Goal: Task Accomplishment & Management: Complete application form

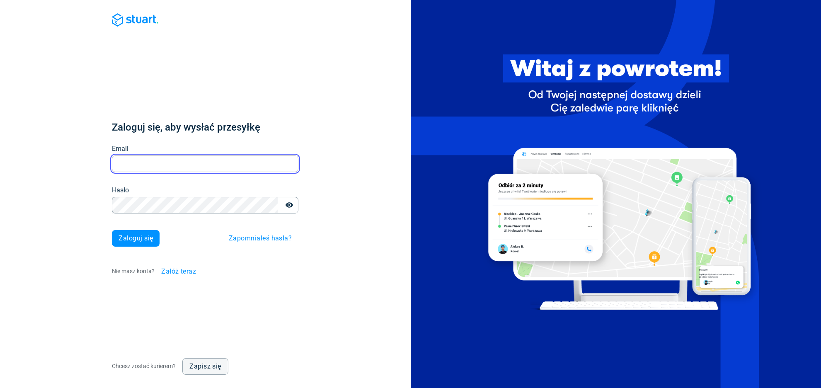
click at [230, 163] on input "Email" at bounding box center [205, 164] width 187 height 16
click at [233, 160] on input "Email" at bounding box center [205, 164] width 187 height 16
type input "[PERSON_NAME][EMAIL_ADDRESS][PERSON_NAME][DOMAIN_NAME]"
click at [147, 235] on span "Zaloguj się" at bounding box center [136, 238] width 34 height 7
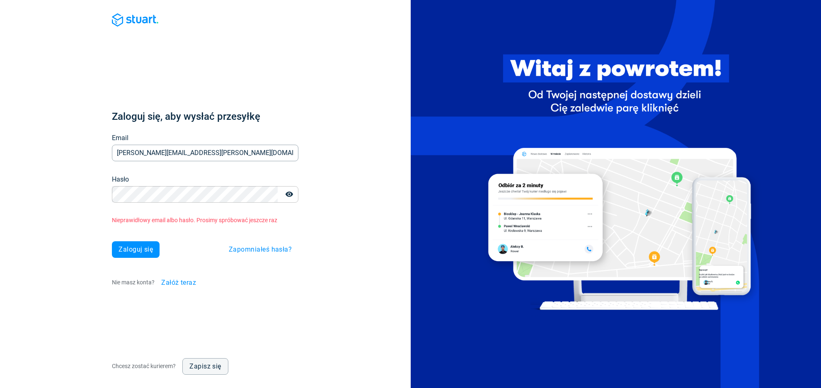
click at [177, 202] on div "Hasło" at bounding box center [205, 194] width 187 height 17
click at [40, 207] on div "Zaloguj się, aby wysłać przesyłkę Email piotr@kotynia.com Email Hasło Hasło Nie…" at bounding box center [205, 194] width 411 height 388
click at [149, 248] on span "Zaloguj się" at bounding box center [136, 249] width 34 height 7
click at [112, 241] on button "Zaloguj się" at bounding box center [136, 249] width 48 height 17
click at [92, 280] on div "Zaloguj się, aby wysłać przesyłkę Email piotr@kotynia.com Email Hasło Hasło Nie…" at bounding box center [205, 194] width 411 height 388
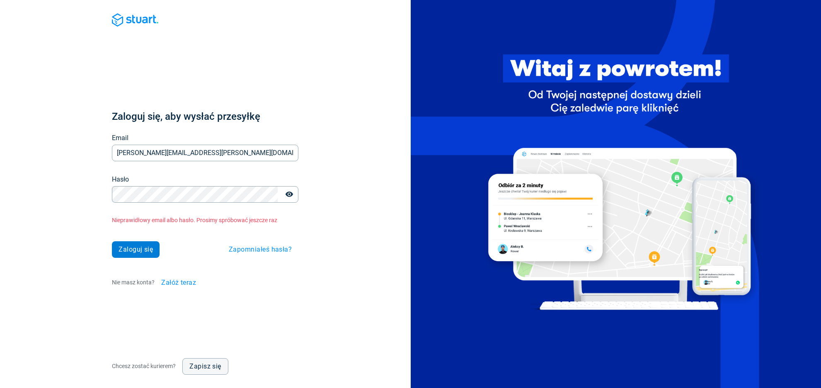
click at [134, 253] on button "Zaloguj się" at bounding box center [136, 249] width 48 height 17
click at [287, 195] on icon "button" at bounding box center [289, 194] width 7 height 5
click at [287, 195] on icon "button" at bounding box center [289, 194] width 7 height 6
click at [112, 241] on button "Zaloguj się" at bounding box center [136, 249] width 48 height 17
click at [180, 283] on span "Załóż teraz" at bounding box center [178, 282] width 35 height 7
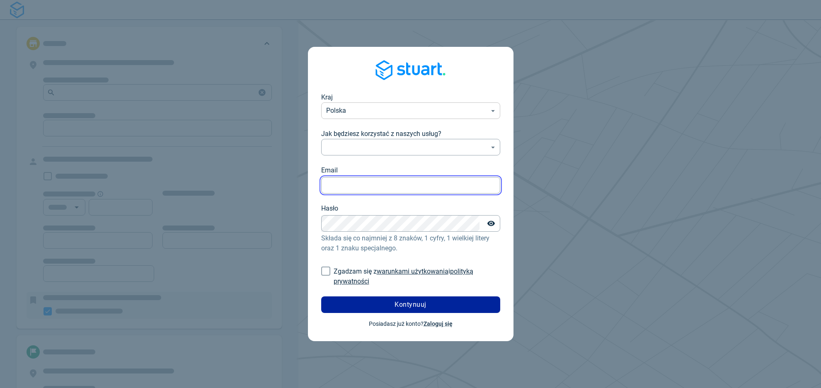
type input "piotr@kotynia.com"
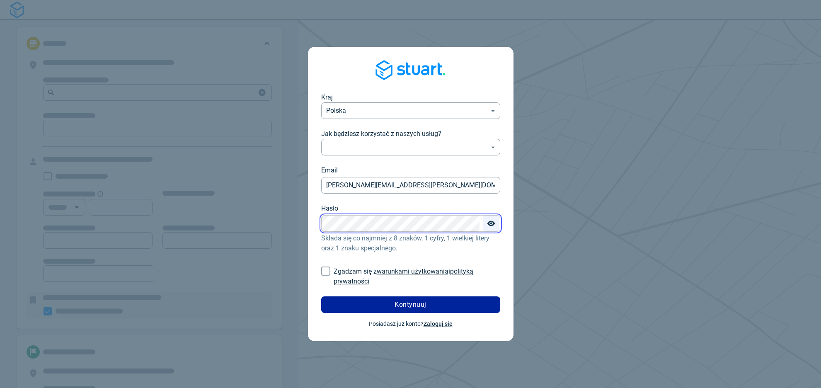
click at [491, 223] on icon "Toggle password visibility" at bounding box center [490, 223] width 7 height 5
click at [323, 272] on input "Zgadzam się z warunkami użytkowania i polityką prywatności" at bounding box center [326, 271] width 16 height 16
checkbox input "true"
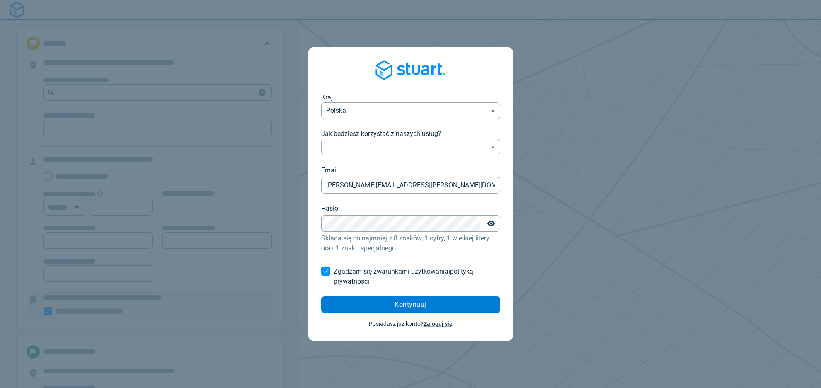
click at [374, 311] on button "Kontynuuj" at bounding box center [410, 305] width 179 height 17
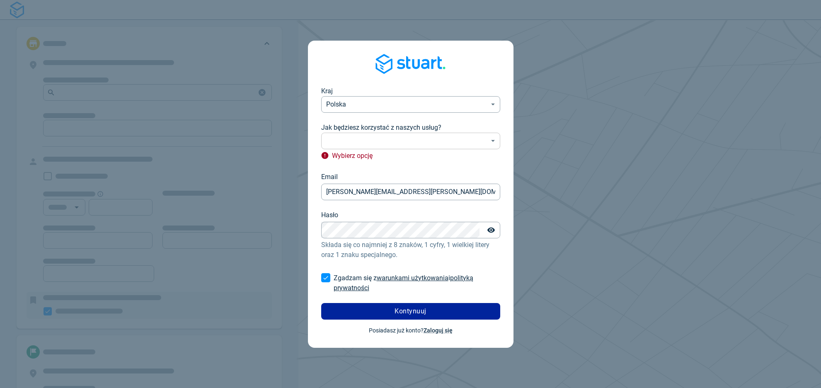
click at [450, 140] on body "Kraj Polska PL ​ Jak będziesz korzystać z naszych usług? ​ ​ Wybierz opcję Emai…" at bounding box center [410, 194] width 821 height 388
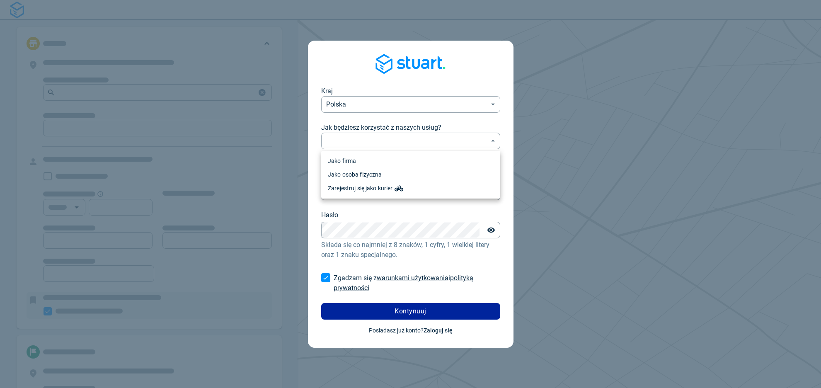
click at [427, 166] on li "Jako firma" at bounding box center [410, 161] width 179 height 14
type input "professional"
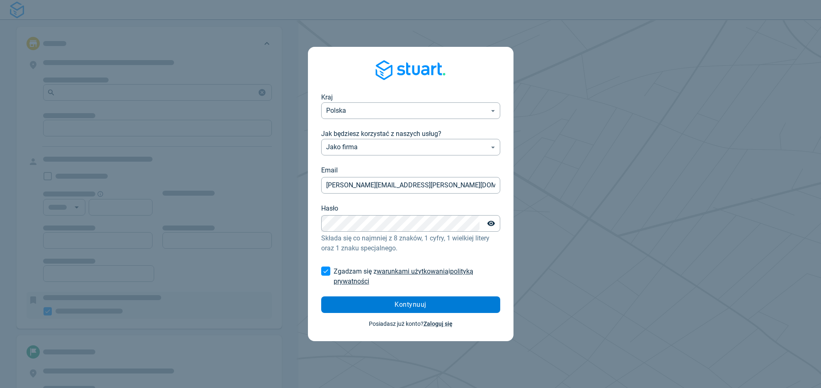
click at [436, 306] on button "Kontynuuj" at bounding box center [410, 305] width 179 height 17
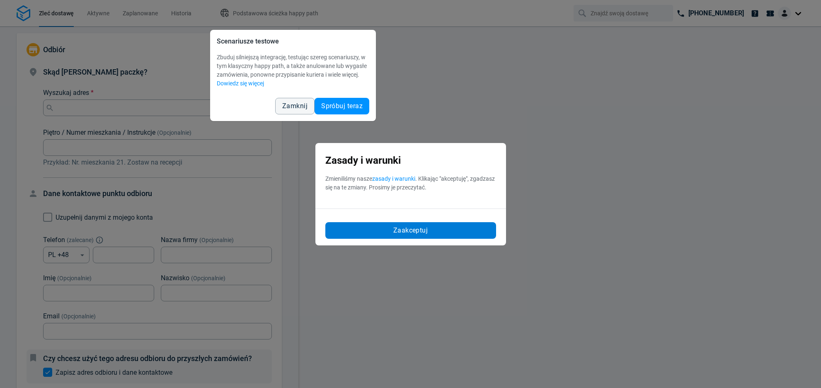
click at [465, 232] on button "Zaakceptuj" at bounding box center [411, 230] width 171 height 17
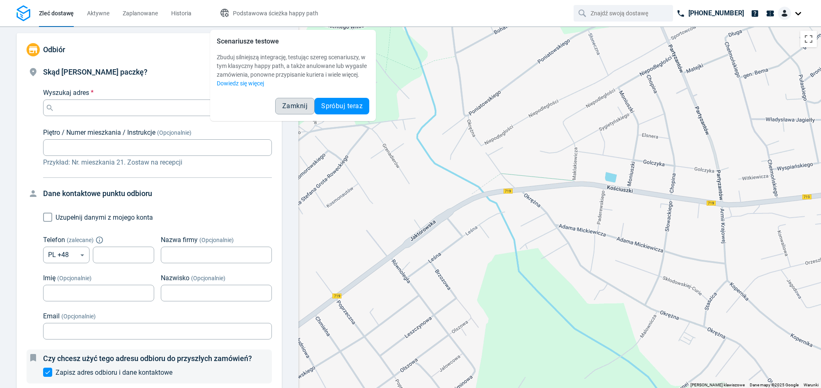
click at [290, 107] on span "Zamknij" at bounding box center [294, 106] width 25 height 7
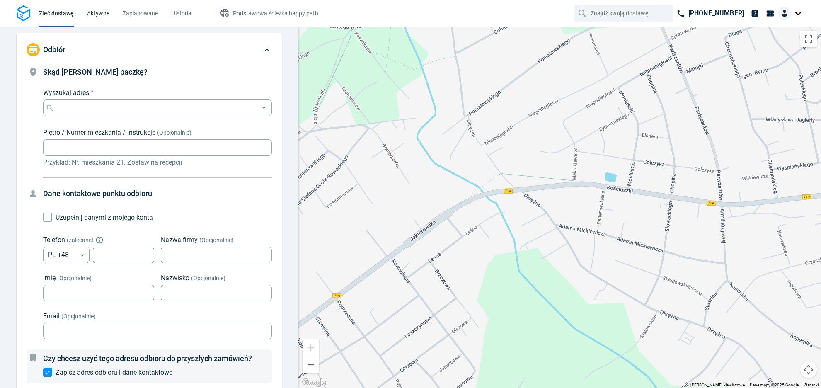
click at [93, 14] on span "Aktywne" at bounding box center [98, 13] width 22 height 7
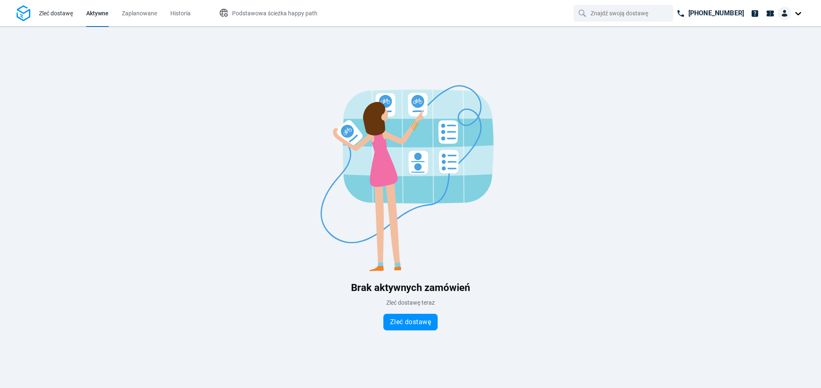
click at [62, 15] on span "Zleć dostawę" at bounding box center [56, 13] width 34 height 7
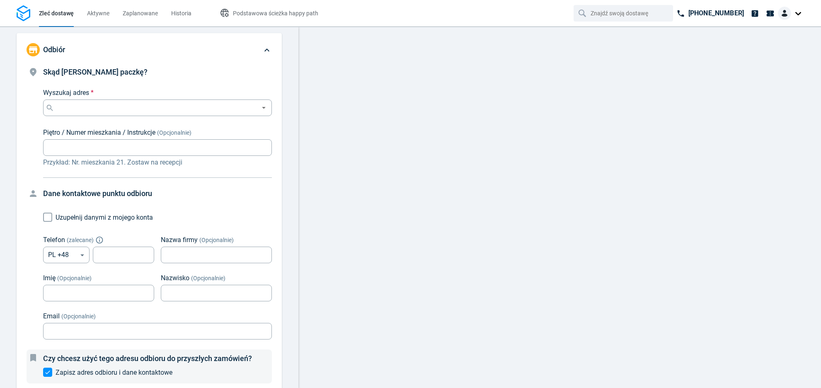
click at [795, 10] on div at bounding box center [791, 13] width 27 height 13
click at [774, 17] on icon at bounding box center [770, 13] width 9 height 9
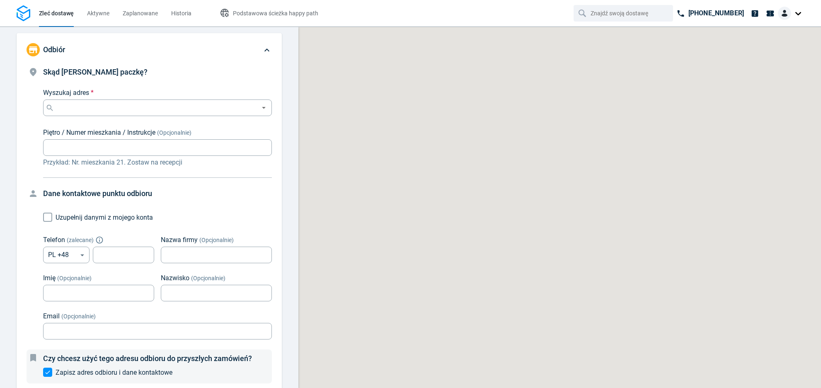
click at [788, 12] on img at bounding box center [784, 13] width 13 height 13
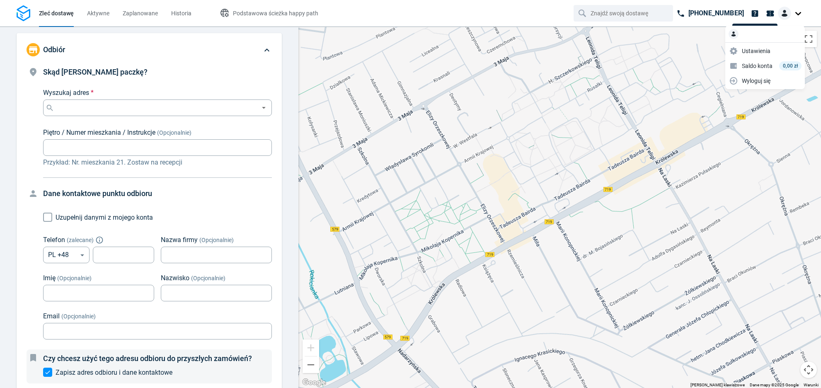
click at [734, 30] on img at bounding box center [734, 34] width 10 height 10
click at [736, 40] on div at bounding box center [766, 34] width 80 height 15
click at [752, 49] on span "Ustawienia" at bounding box center [756, 51] width 29 height 9
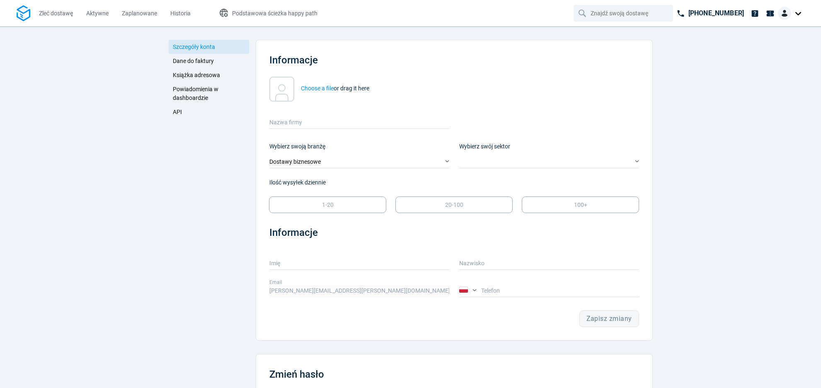
click at [182, 114] on link "API" at bounding box center [209, 112] width 81 height 14
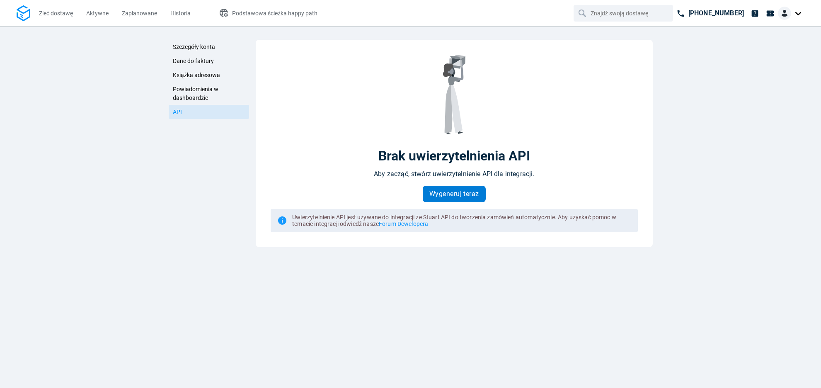
click at [453, 194] on span "Wygeneruj teraz" at bounding box center [455, 194] width 50 height 7
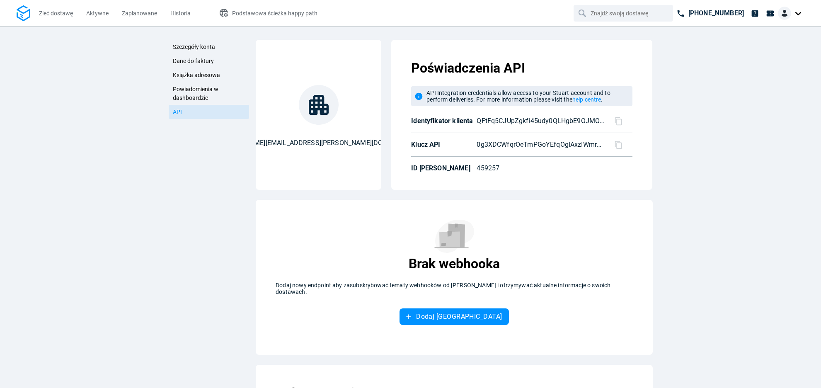
click at [619, 122] on icon at bounding box center [618, 121] width 7 height 8
click at [620, 146] on icon at bounding box center [619, 145] width 9 height 9
click at [620, 120] on icon at bounding box center [619, 121] width 9 height 9
click at [617, 148] on icon at bounding box center [619, 145] width 9 height 9
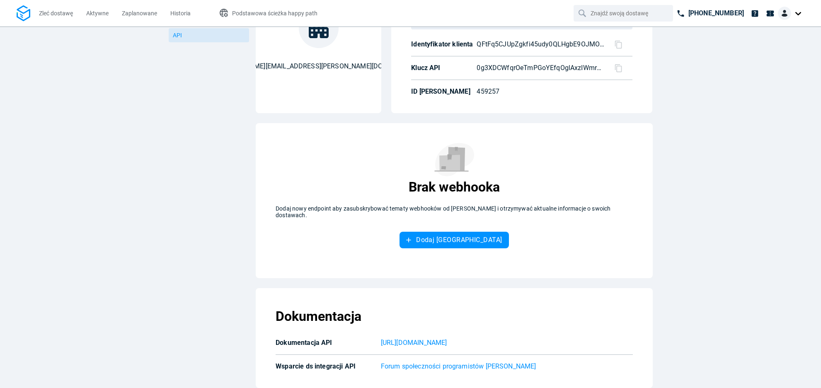
click at [198, 217] on div "Szczegóły konta Dane do faktury Książka adresowa Powiadomienia w dashboardzie A…" at bounding box center [209, 175] width 81 height 425
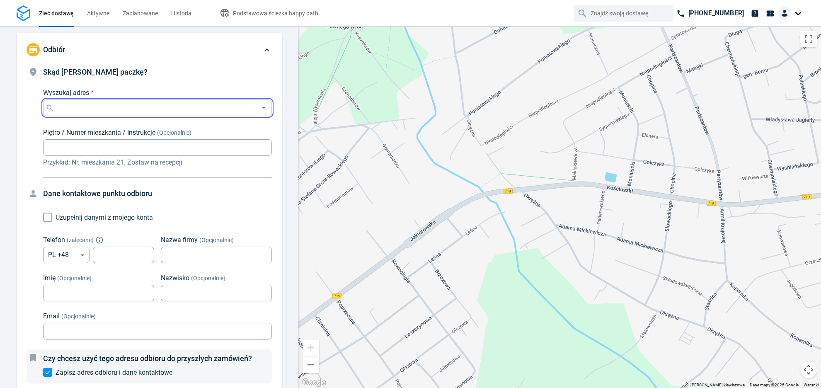
click at [139, 107] on input "Wyszukaj adres *" at bounding box center [156, 108] width 200 height 12
click at [123, 125] on li "[STREET_ADDRESS]" at bounding box center [154, 128] width 223 height 19
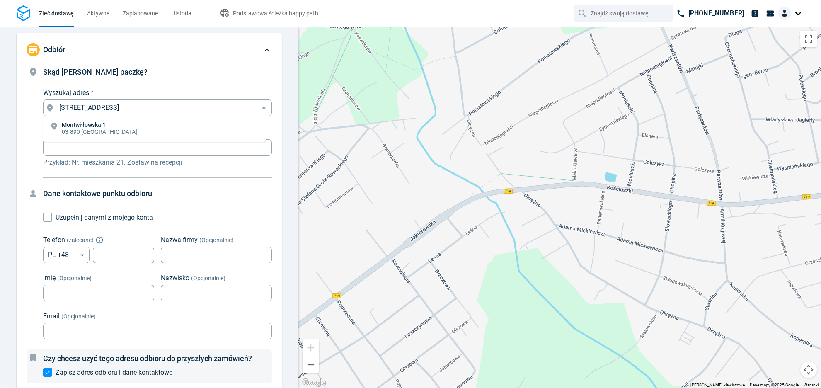
type input "[PERSON_NAME][STREET_ADDRESS]"
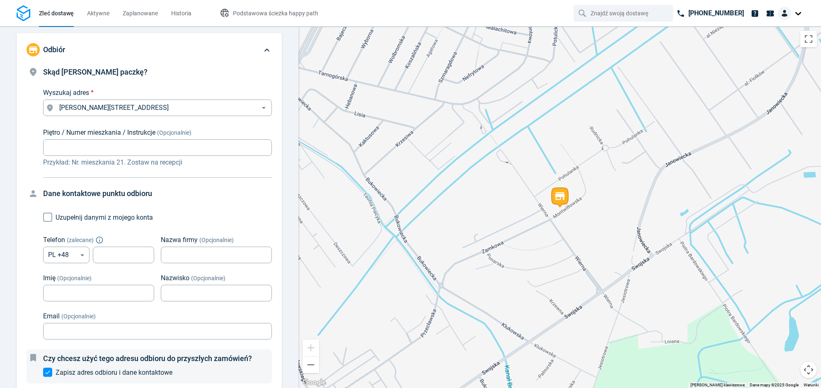
click at [117, 161] on p "Przykład: Nr. mieszkania 21. Zostaw na recepcji" at bounding box center [157, 163] width 229 height 10
click at [204, 194] on h4 "Dane kontaktowe punktu odbioru" at bounding box center [157, 194] width 229 height 12
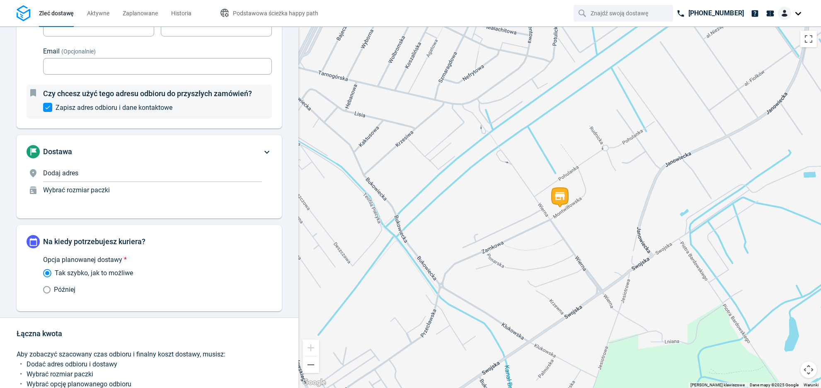
scroll to position [279, 0]
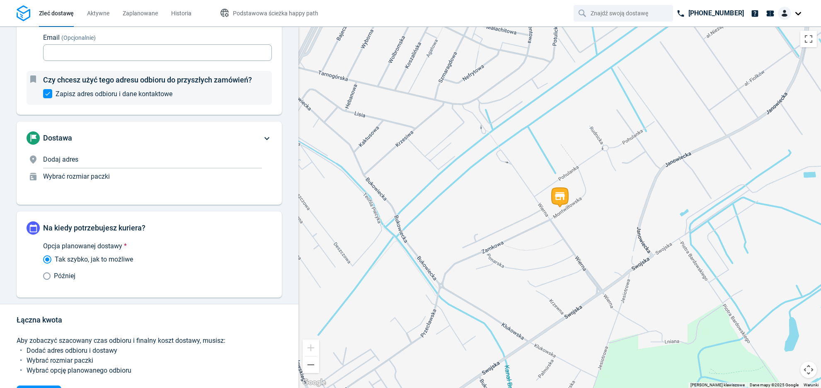
click at [68, 156] on span "Dodaj adres" at bounding box center [60, 160] width 35 height 8
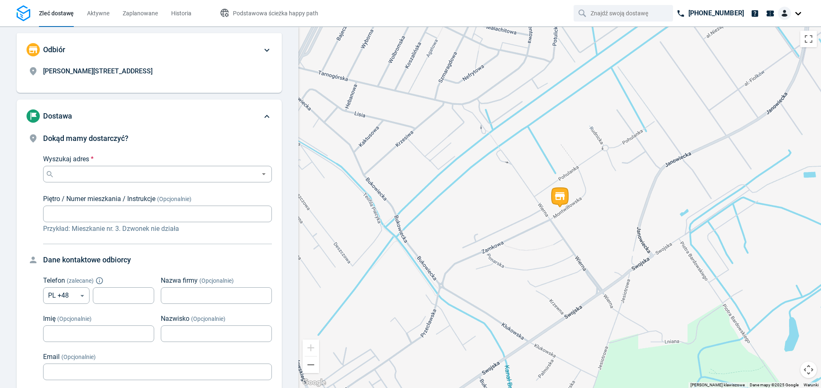
scroll to position [63, 0]
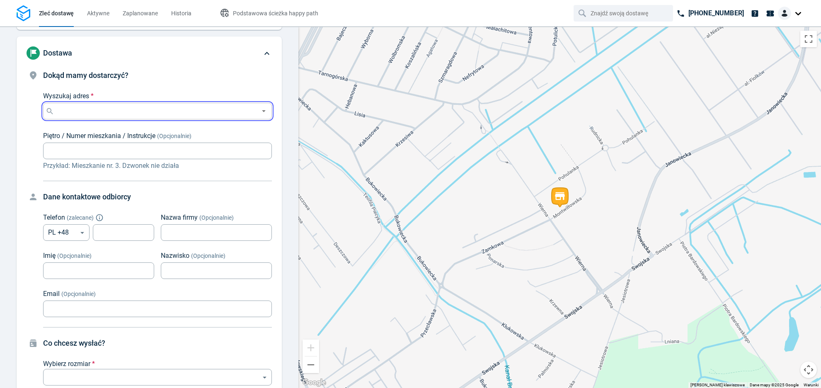
click at [107, 108] on input "Wyszukaj adres *" at bounding box center [156, 111] width 200 height 12
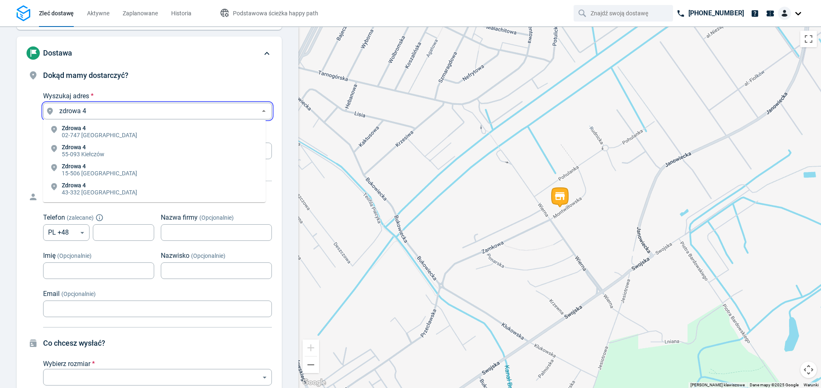
click at [112, 132] on li "[STREET_ADDRESS]" at bounding box center [154, 132] width 223 height 19
type input "[STREET_ADDRESS]"
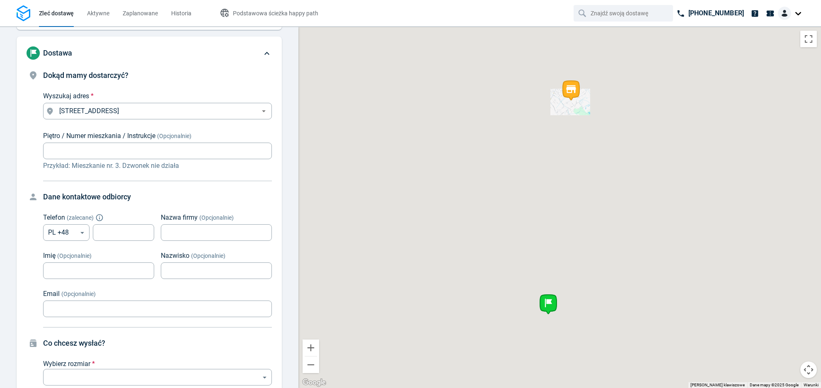
scroll to position [530, 0]
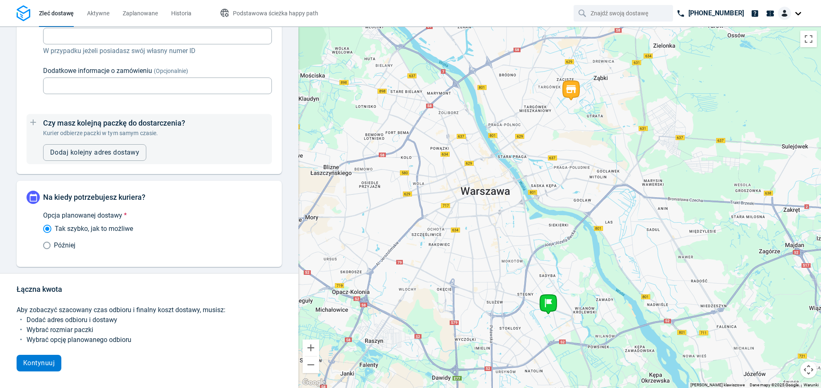
click at [44, 360] on span "Kontynuuj" at bounding box center [39, 363] width 32 height 7
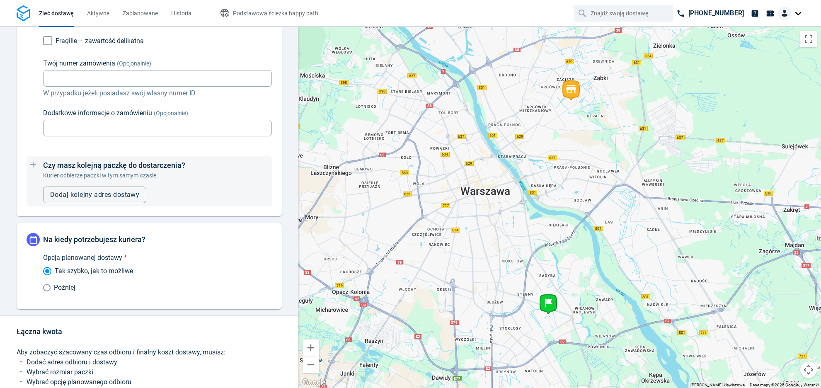
scroll to position [391, 0]
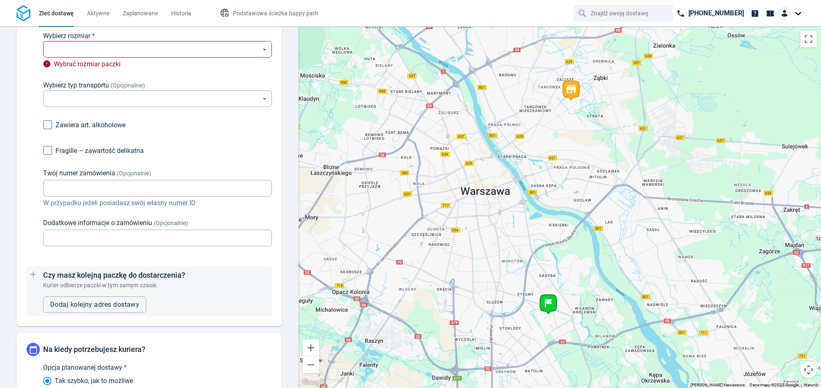
click at [136, 33] on div "Wybierz rozmiar * ​ ​ Wybrać rozmiar paczki" at bounding box center [157, 50] width 229 height 39
click at [129, 49] on body "Zleć dostawę Aktywne Zaplanowane Historia Podstawowa ścieżka happy path [PHONE_…" at bounding box center [410, 194] width 821 height 388
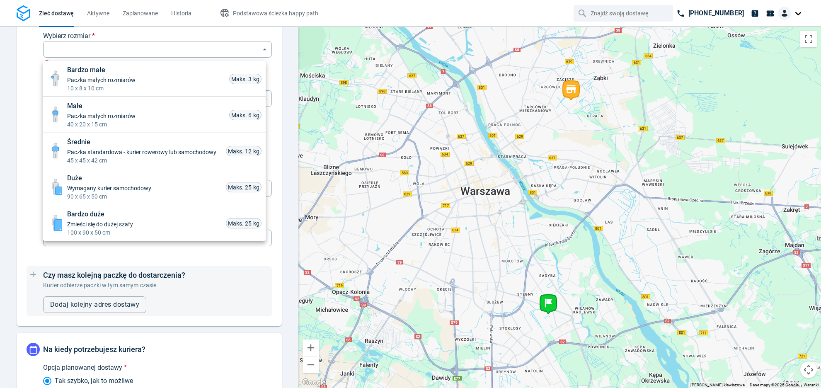
click at [111, 78] on span "Paczka małych rozmiarów" at bounding box center [101, 80] width 68 height 8
type input "xsmall"
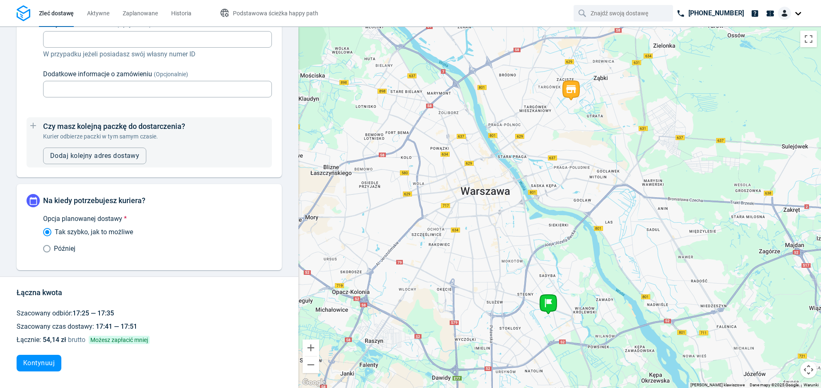
scroll to position [0, 0]
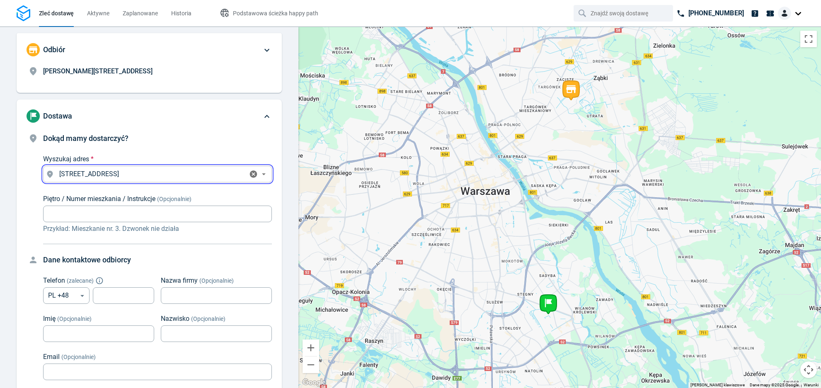
click at [182, 177] on input "[STREET_ADDRESS]" at bounding box center [150, 174] width 189 height 12
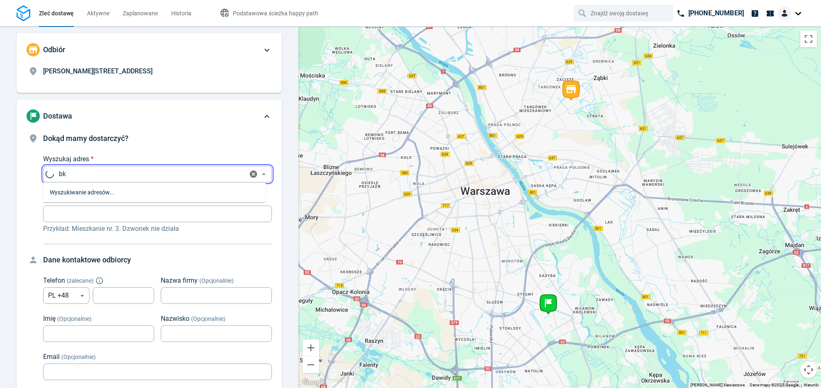
type input "b"
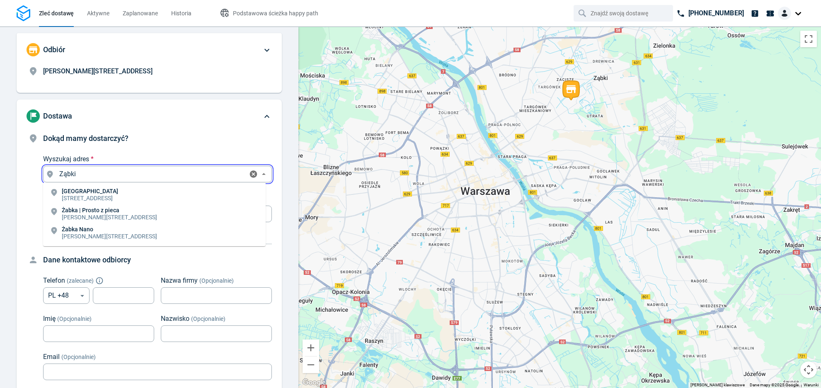
click at [183, 192] on li "[GEOGRAPHIC_DATA] Wojska Polskiego 10, 05-091 [GEOGRAPHIC_DATA], [GEOGRAPHIC_DA…" at bounding box center [154, 195] width 223 height 19
type input "[STREET_ADDRESS]"
type input "[GEOGRAPHIC_DATA]"
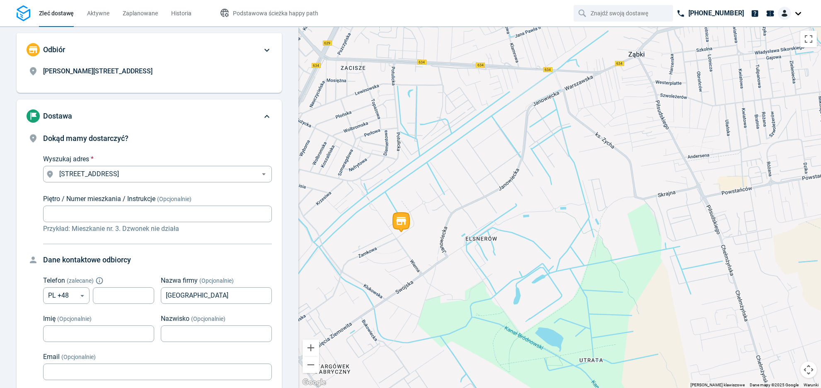
drag, startPoint x: 472, startPoint y: 237, endPoint x: 458, endPoint y: 113, distance: 125.2
click at [458, 113] on div "Aby korzystać z interfejsu, używaj klawiszy strzałek." at bounding box center [560, 208] width 523 height 362
click at [312, 365] on button "Pomniejsz" at bounding box center [311, 365] width 17 height 17
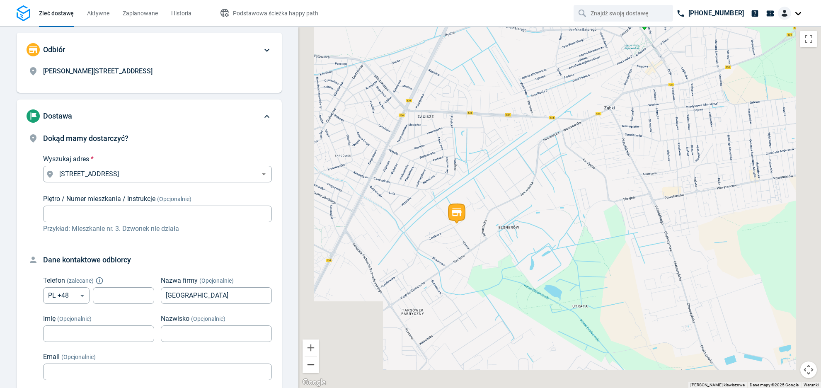
click at [312, 365] on button "Pomniejsz" at bounding box center [311, 365] width 17 height 17
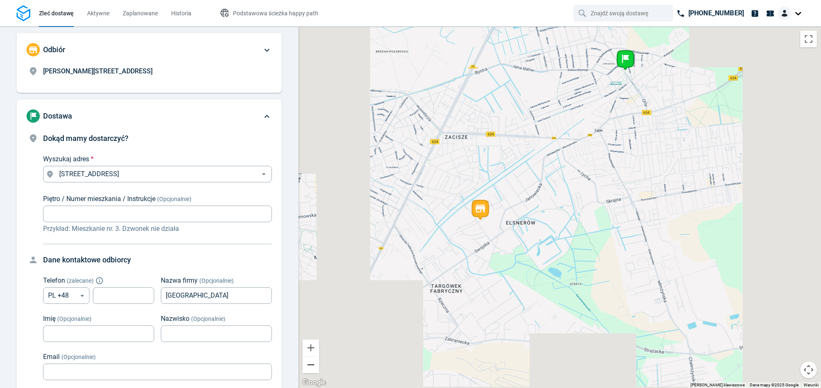
click at [312, 365] on button "Pomniejsz" at bounding box center [311, 365] width 17 height 17
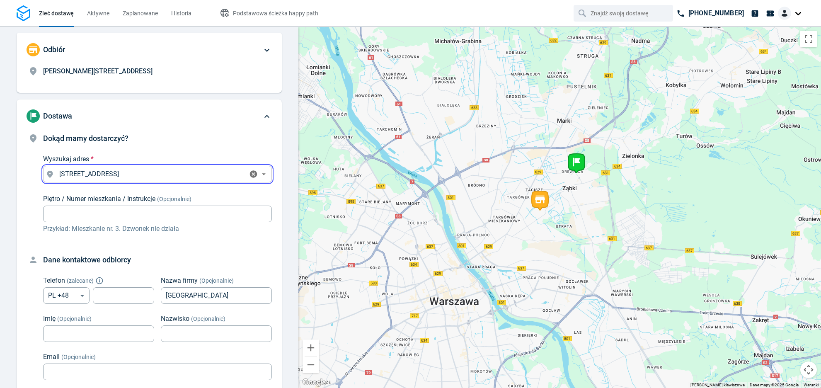
click at [101, 174] on input "[STREET_ADDRESS]" at bounding box center [150, 174] width 189 height 12
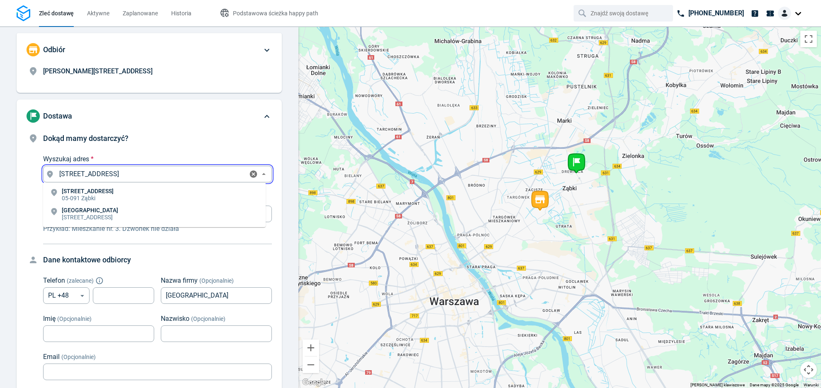
click at [101, 174] on input "[STREET_ADDRESS]" at bounding box center [150, 174] width 189 height 12
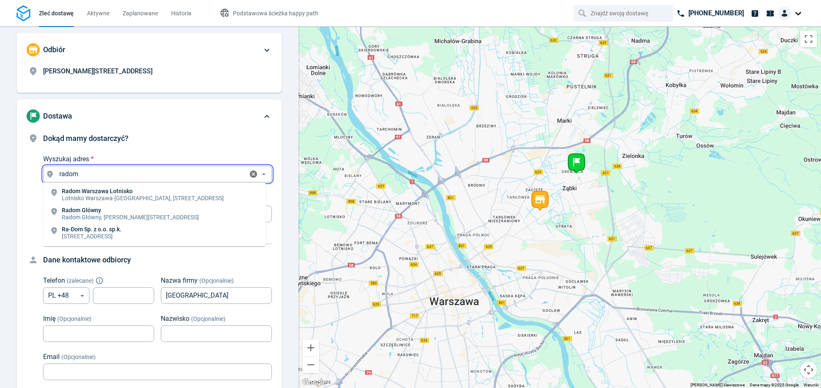
click at [199, 214] on p "Radom Główny, [PERSON_NAME][STREET_ADDRESS]" at bounding box center [130, 217] width 137 height 8
type input "Radom Główny, [PERSON_NAME][STREET_ADDRESS]"
type input "Radom Główny"
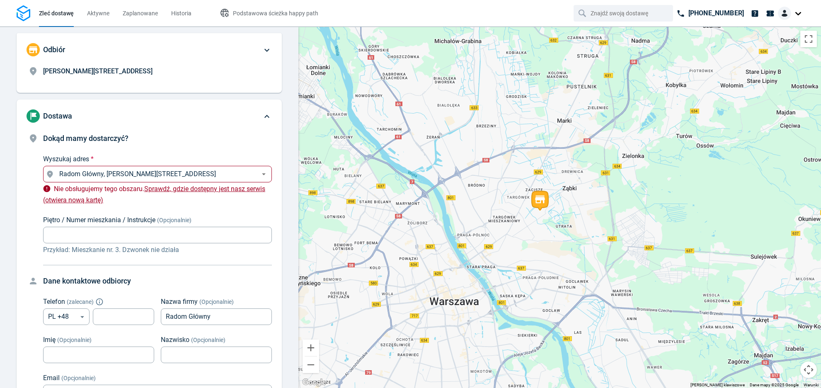
click at [119, 202] on link "Sprawdź, gdzie dostępny jest nasz serwis (otwiera nową kartę)" at bounding box center [154, 194] width 222 height 19
